Goal: Task Accomplishment & Management: Use online tool/utility

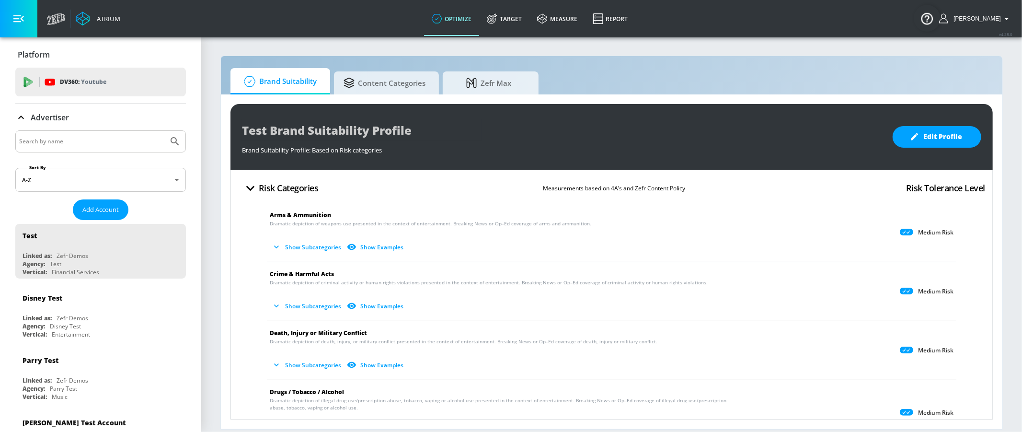
click at [91, 130] on div at bounding box center [100, 141] width 171 height 22
click at [84, 133] on div at bounding box center [100, 141] width 171 height 22
click at [81, 139] on input "Search by name" at bounding box center [91, 141] width 145 height 12
type input "abbvie"
click at [172, 149] on button "Submit Search" at bounding box center [174, 141] width 21 height 21
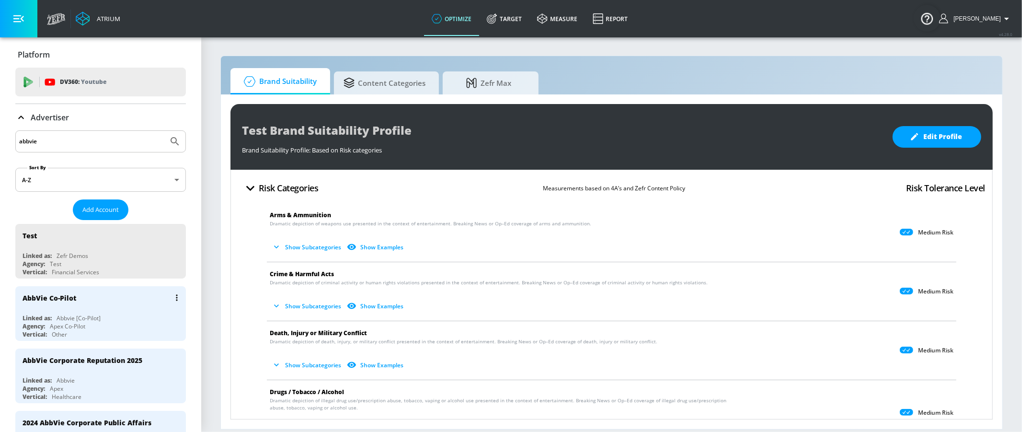
click at [104, 295] on div "AbbVie Co-Pilot" at bounding box center [103, 297] width 161 height 23
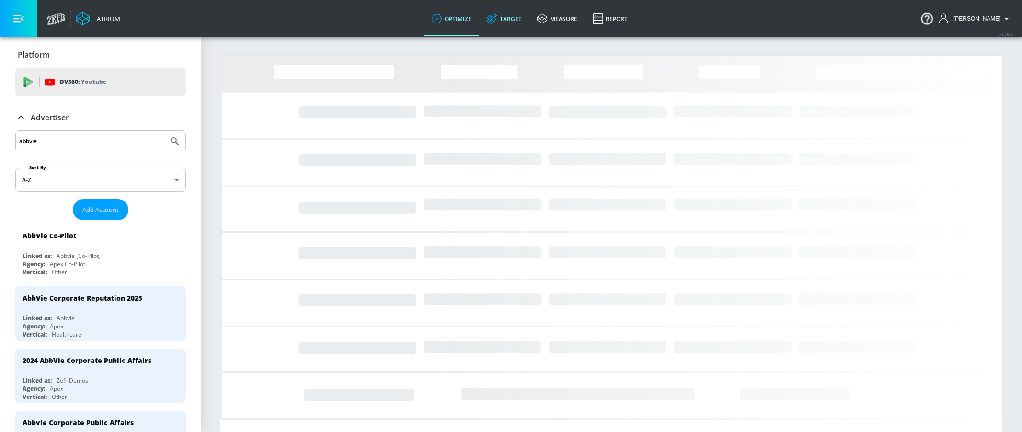
drag, startPoint x: 515, startPoint y: 23, endPoint x: 498, endPoint y: 23, distance: 16.8
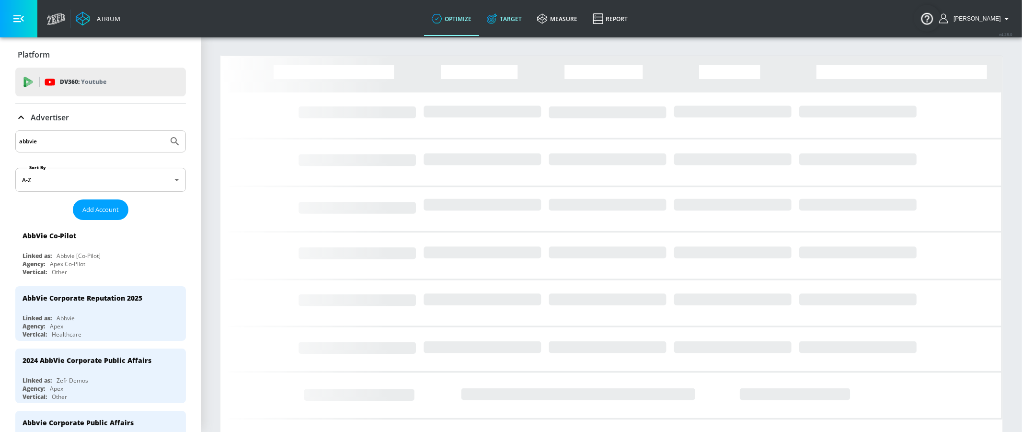
click at [498, 23] on icon at bounding box center [492, 18] width 11 height 11
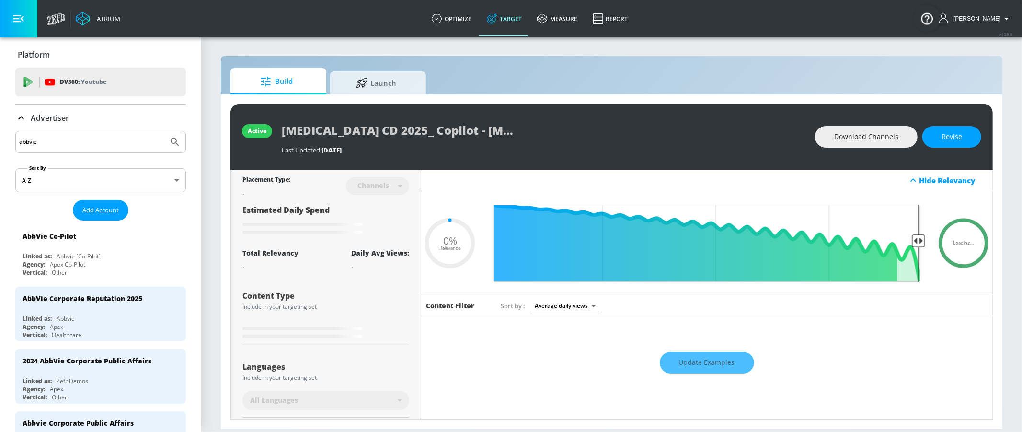
type input "0.05"
click at [418, 84] on link "Launch" at bounding box center [378, 81] width 96 height 26
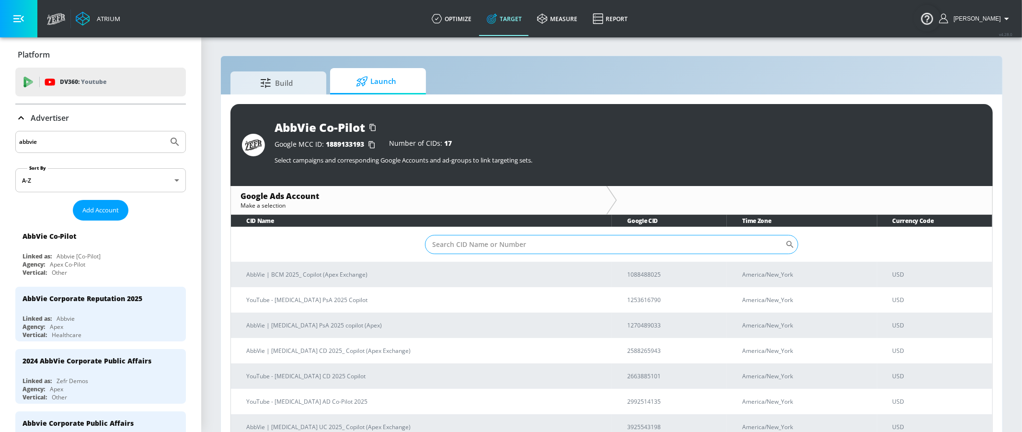
click at [511, 242] on input "Sort By" at bounding box center [605, 244] width 360 height 19
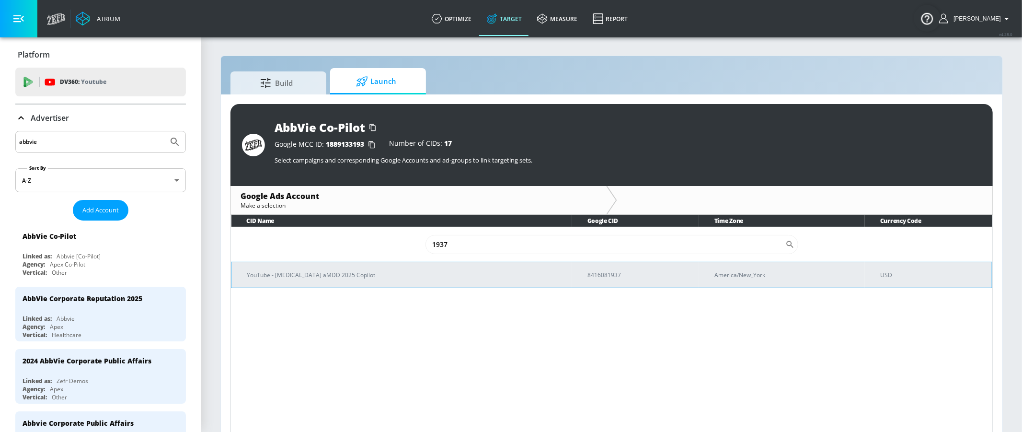
type input "1937"
click at [328, 275] on p "YouTube - [MEDICAL_DATA] aMDD 2025 Copilot" at bounding box center [406, 275] width 318 height 10
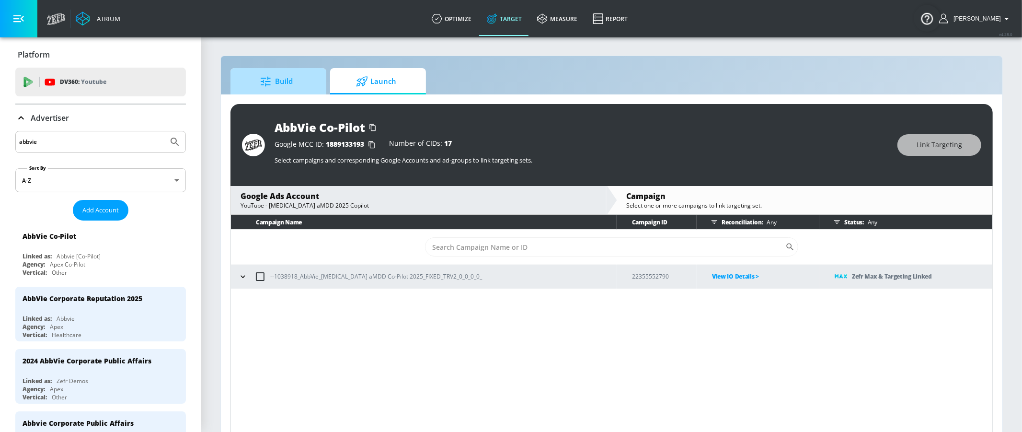
click at [310, 85] on span "Build" at bounding box center [276, 81] width 73 height 23
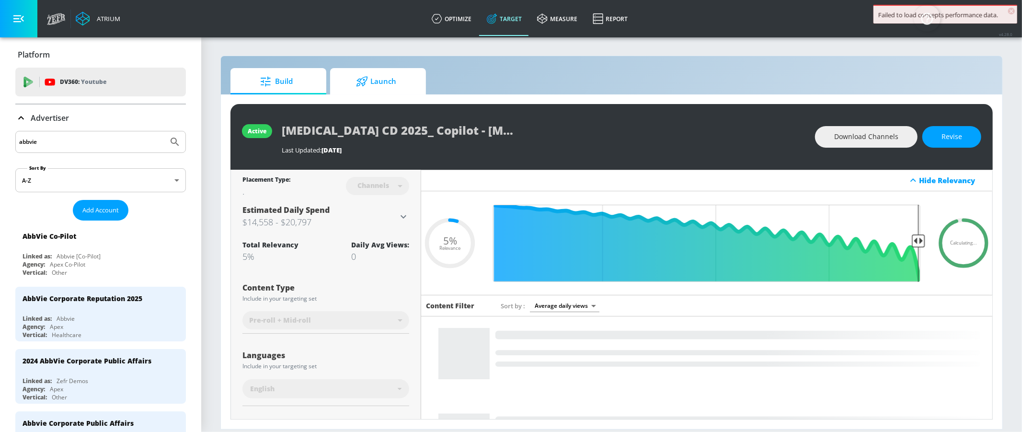
click at [371, 89] on span "Launch" at bounding box center [376, 81] width 73 height 23
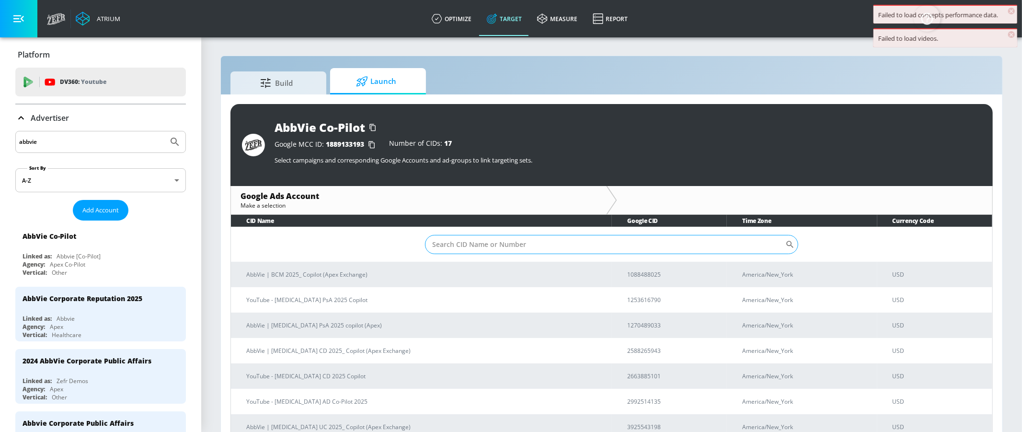
click at [468, 243] on input "Sort By" at bounding box center [605, 244] width 360 height 19
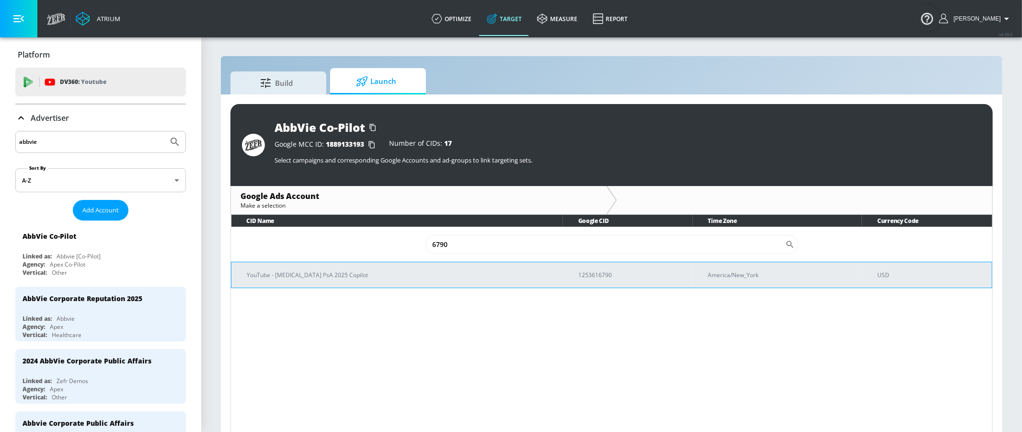
type input "6790"
click at [317, 279] on td "YouTube - [MEDICAL_DATA] PsA 2025 Copilot" at bounding box center [398, 275] width 332 height 26
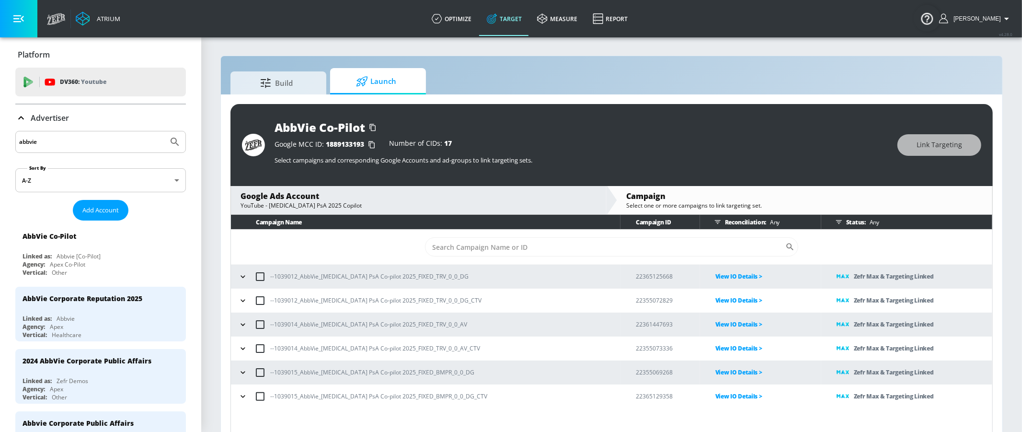
scroll to position [13, 0]
